Goal: Task Accomplishment & Management: Manage account settings

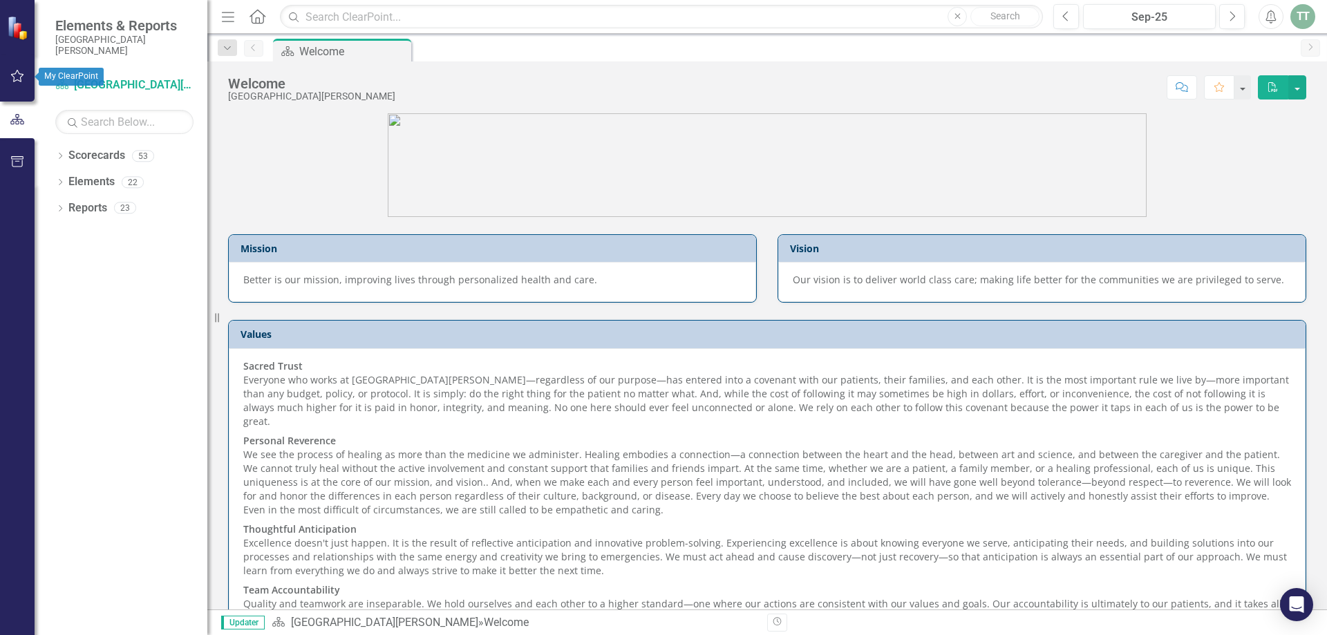
click at [18, 76] on icon "button" at bounding box center [17, 76] width 15 height 11
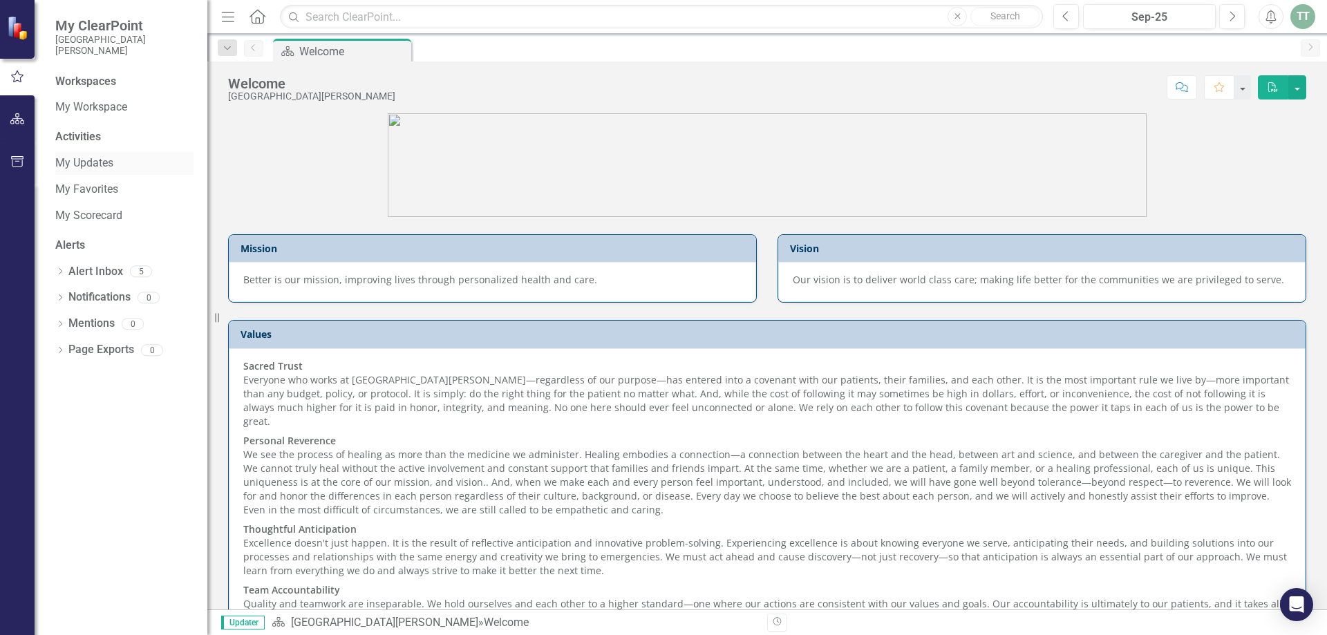
click at [82, 165] on link "My Updates" at bounding box center [124, 164] width 138 height 16
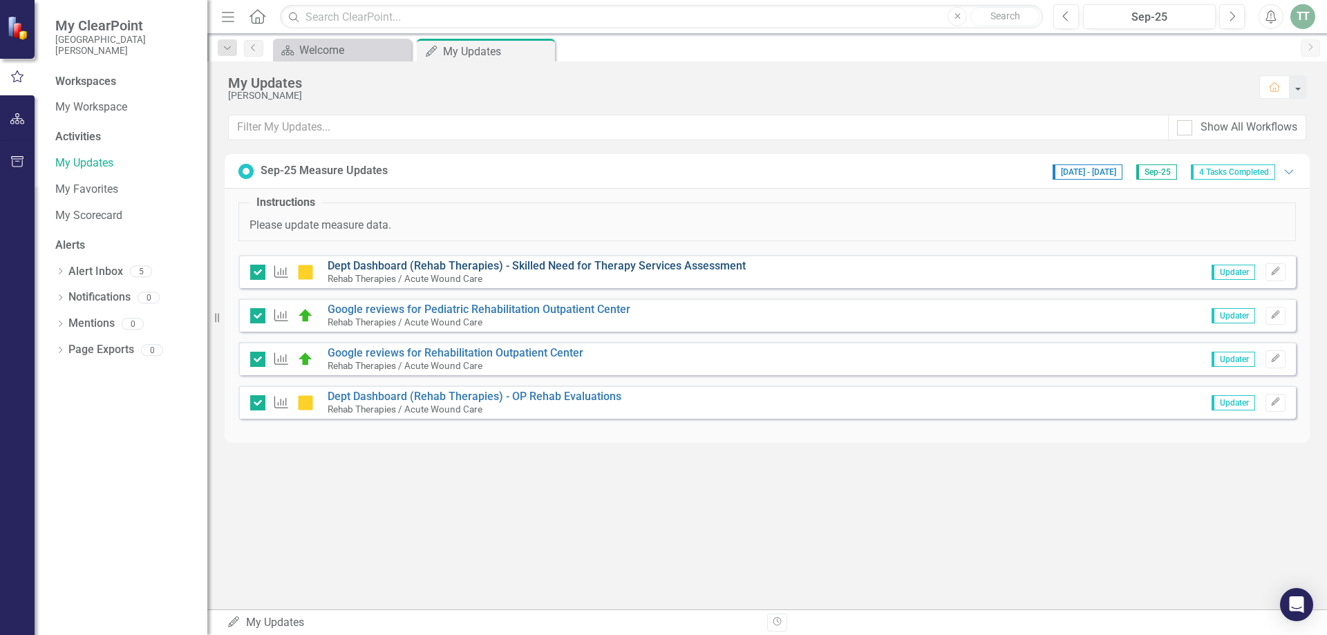
click at [444, 265] on link "Dept Dashboard (Rehab Therapies) - Skilled Need for Therapy Services Assessment" at bounding box center [537, 265] width 418 height 13
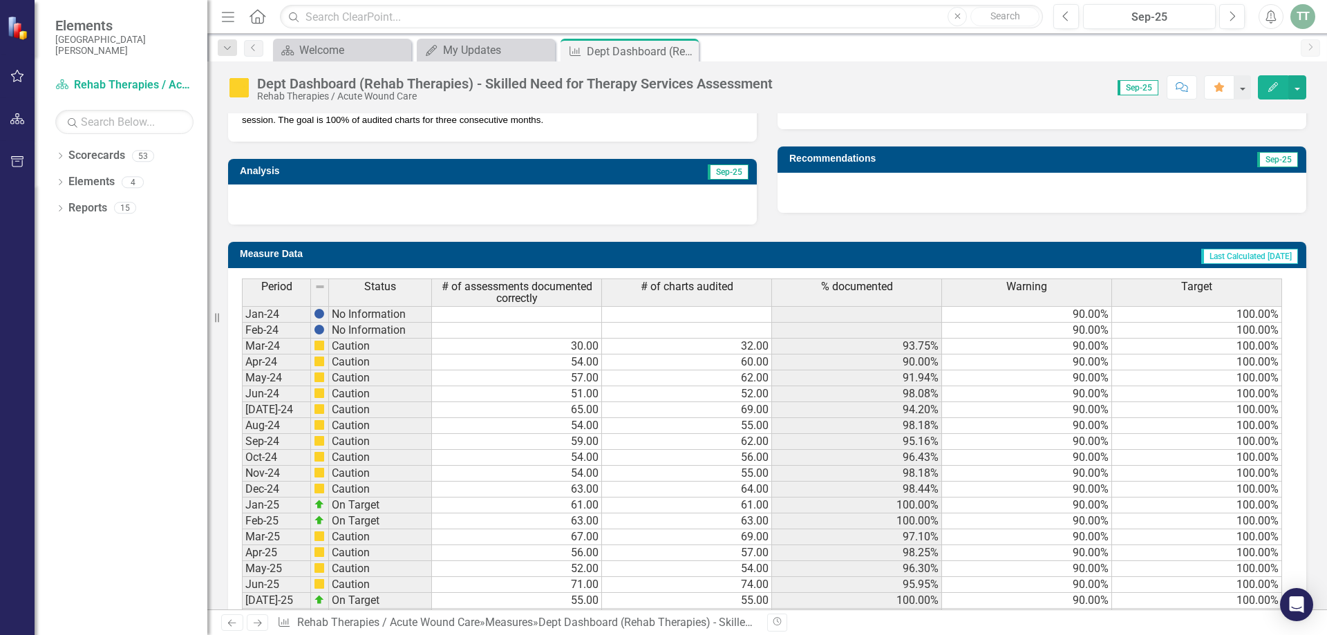
scroll to position [528, 0]
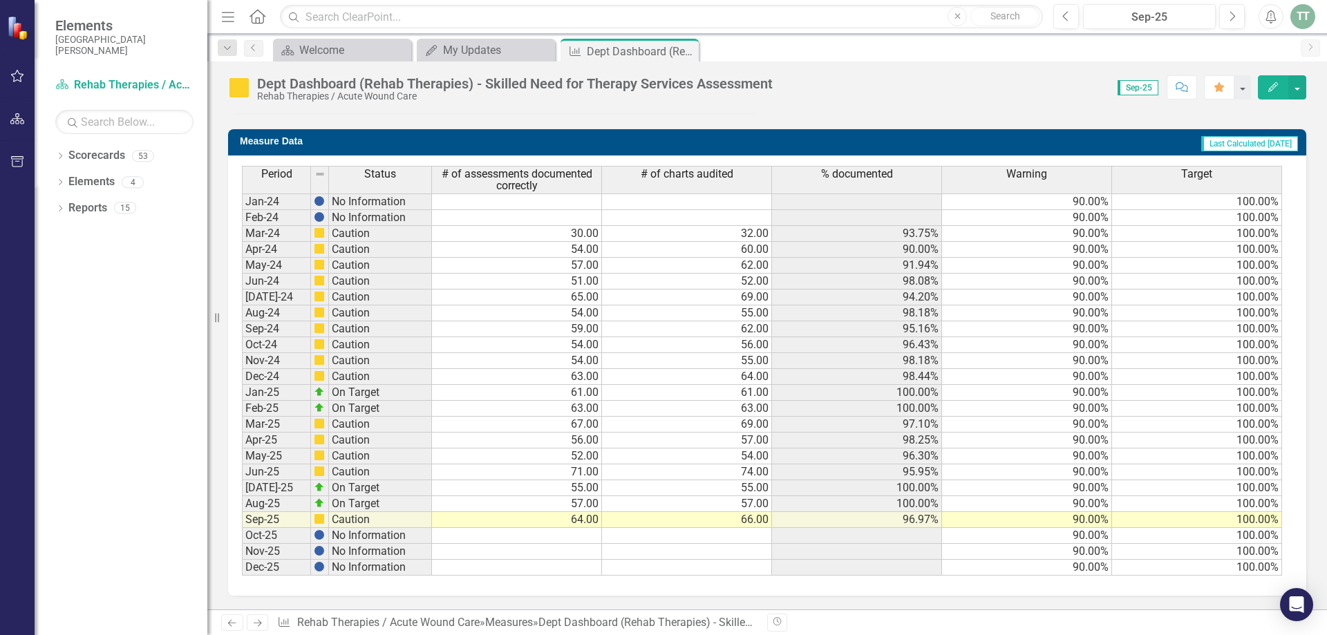
click at [465, 37] on div "Dropdown Search Scorecard Welcome Close My Updates My Updates Close Measure Dep…" at bounding box center [767, 48] width 1120 height 28
click at [468, 48] on div "My Updates" at bounding box center [488, 49] width 91 height 17
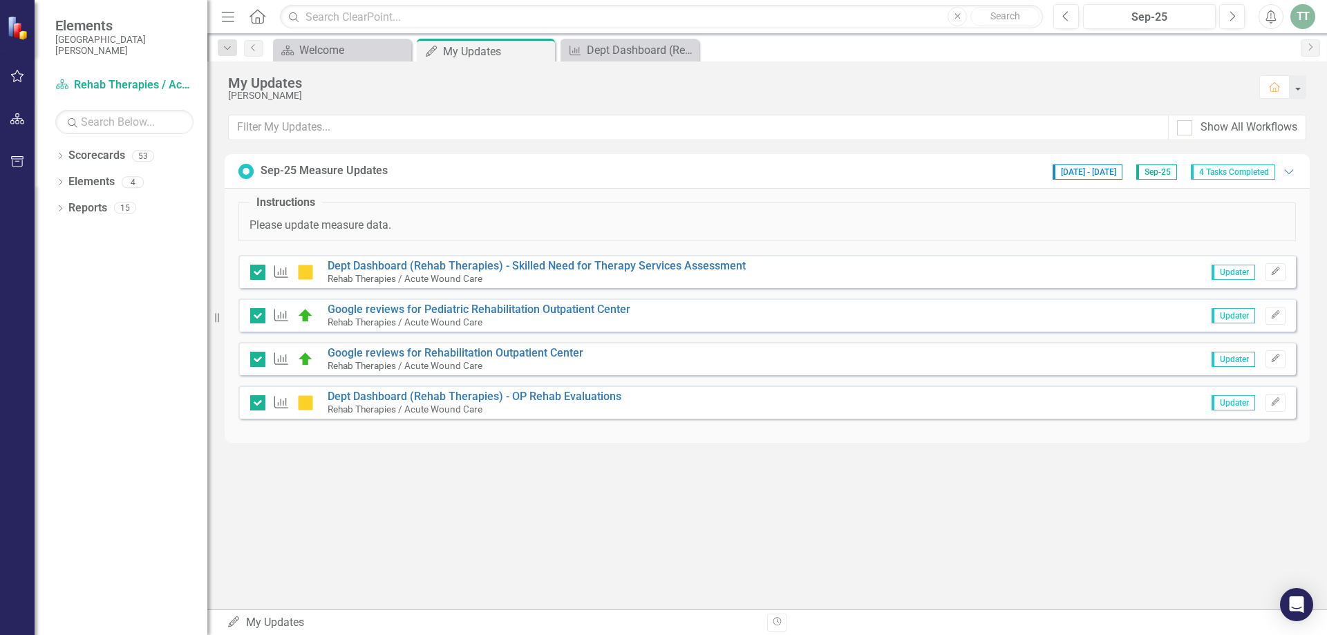
click at [1306, 12] on div "TT" at bounding box center [1303, 16] width 25 height 25
click at [1242, 168] on link "Logout Log Out" at bounding box center [1260, 175] width 109 height 26
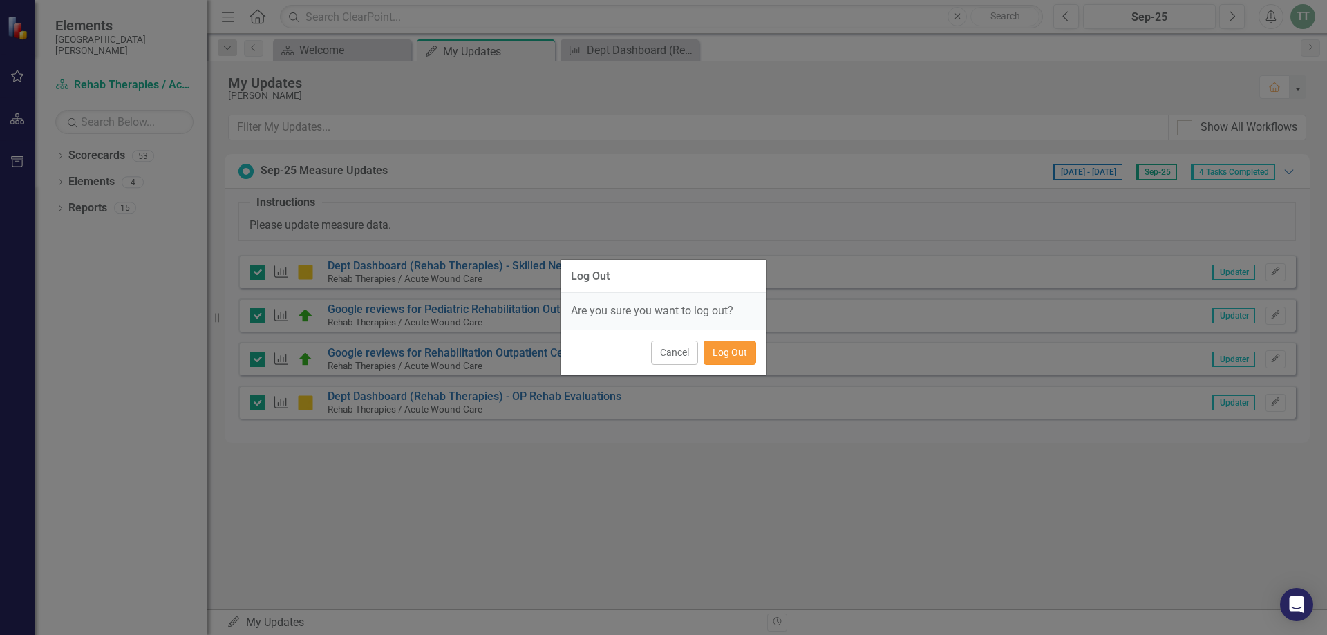
click at [728, 348] on button "Log Out" at bounding box center [730, 353] width 53 height 24
